Goal: Find contact information: Find contact information

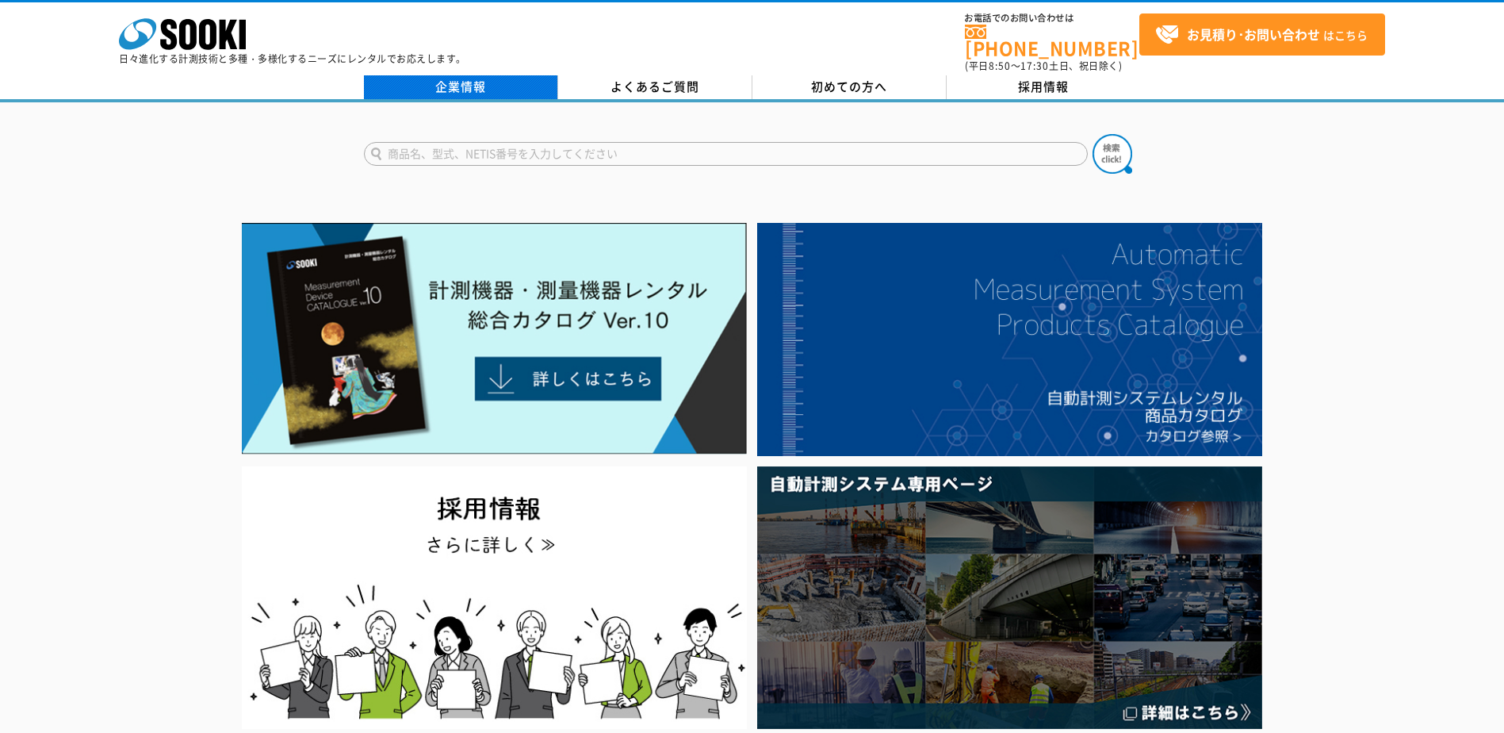
click at [464, 75] on link "企業情報" at bounding box center [461, 87] width 194 height 24
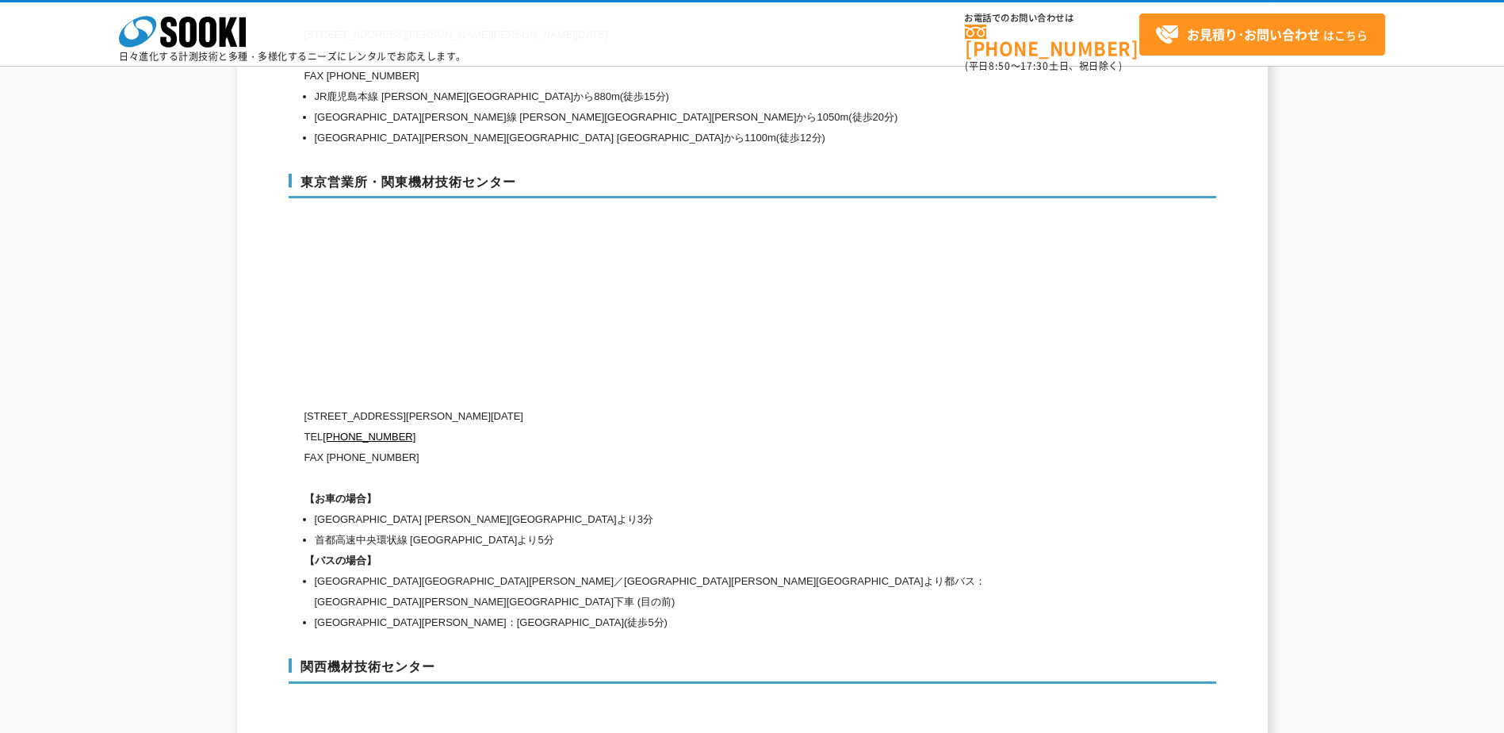
scroll to position [6557, 0]
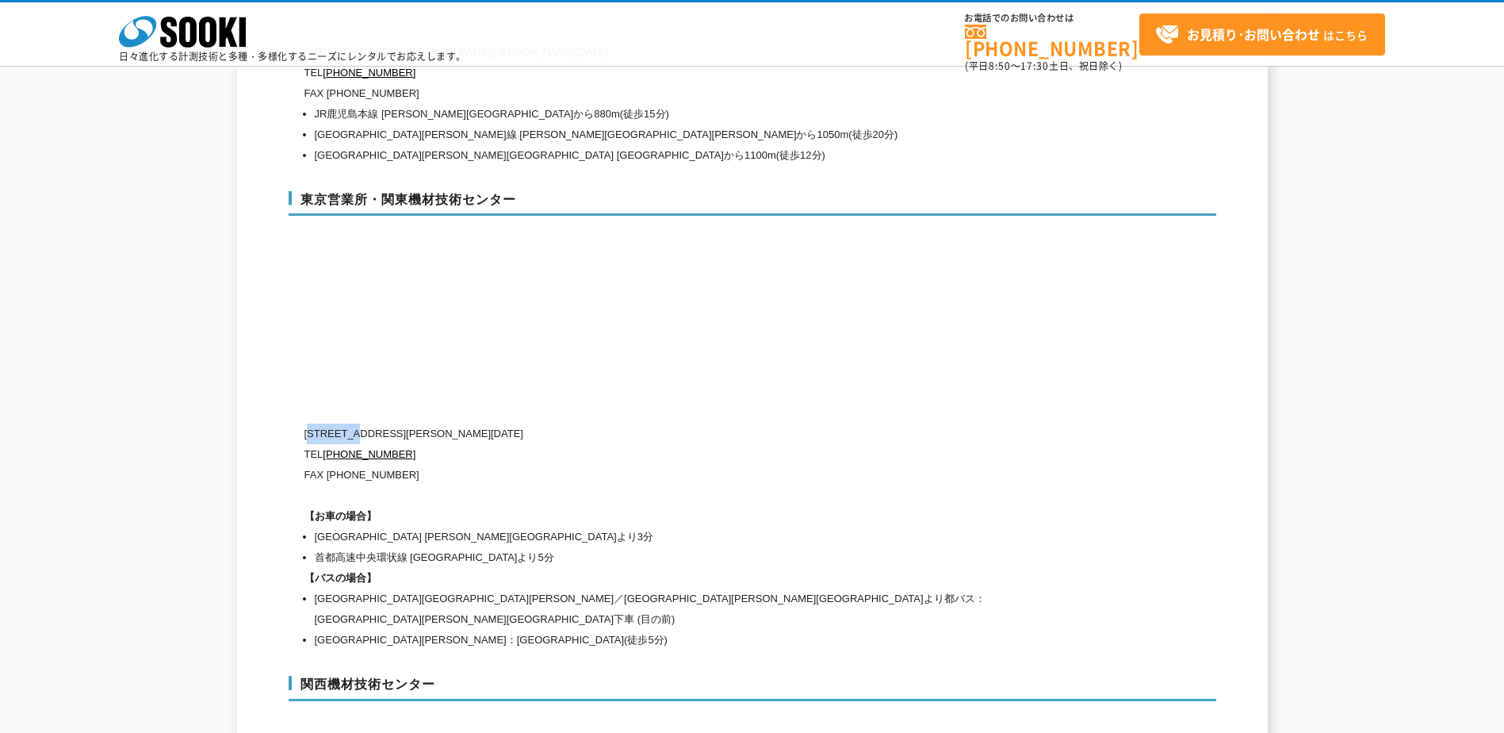
drag, startPoint x: 314, startPoint y: 400, endPoint x: 362, endPoint y: 401, distance: 48.4
click at [362, 423] on p "[STREET_ADDRESS][PERSON_NAME][DATE]" at bounding box center [684, 433] width 761 height 21
drag, startPoint x: 301, startPoint y: 164, endPoint x: 528, endPoint y: 167, distance: 227.6
click at [528, 191] on h3 "東京営業所・関東機材技術センター" at bounding box center [753, 203] width 928 height 25
copy h3 "東京営業所・関東機材技術センター"
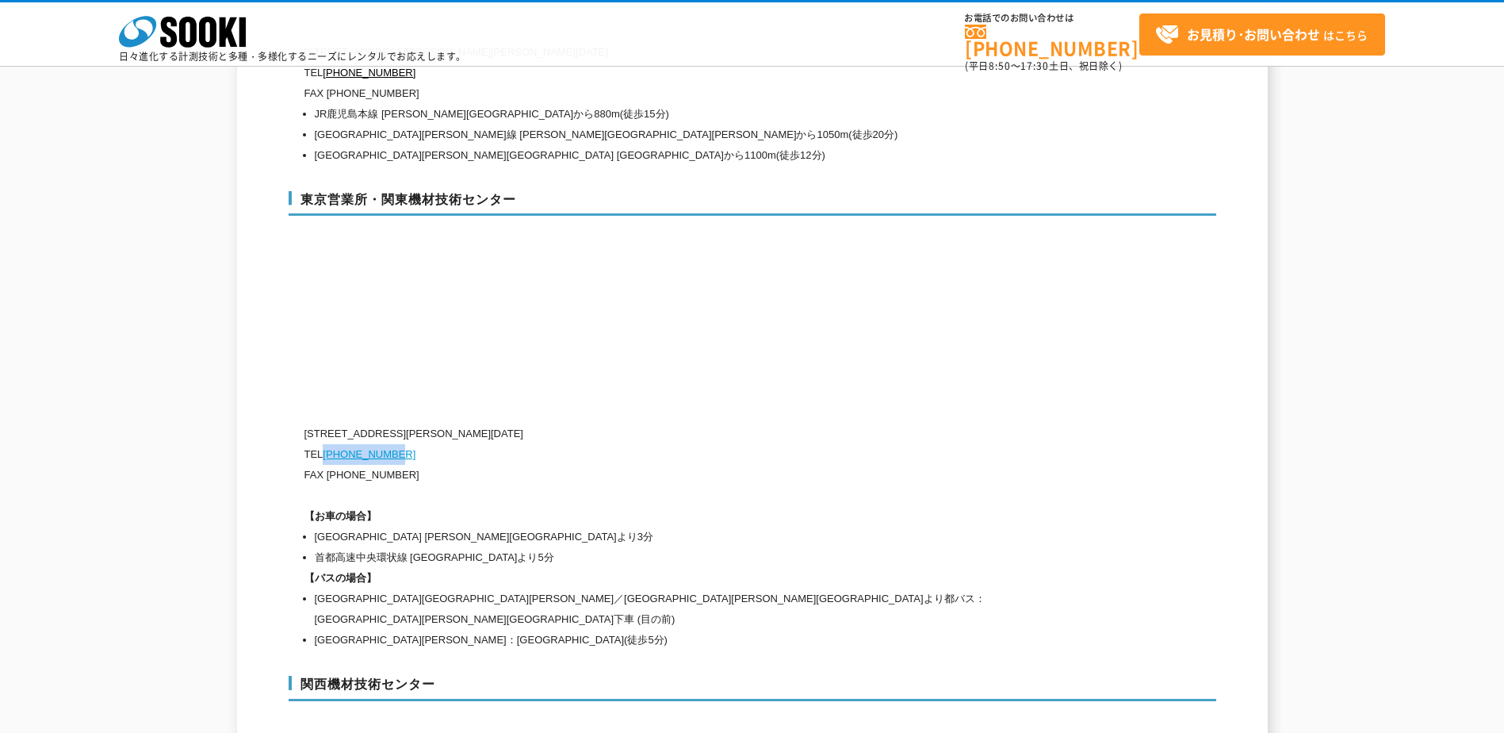
drag, startPoint x: 412, startPoint y: 421, endPoint x: 328, endPoint y: 420, distance: 83.3
click at [327, 444] on p "TEL [PHONE_NUMBER]" at bounding box center [684, 454] width 761 height 21
copy link "[PHONE_NUMBER]"
click at [770, 311] on div "東京営業所・関東機材技術センター [STREET_ADDRESS][PERSON_NAME][DATE] [PHONE_NUMBER] FAX [PHONE_…" at bounding box center [753, 417] width 928 height 485
